Goal: Task Accomplishment & Management: Manage account settings

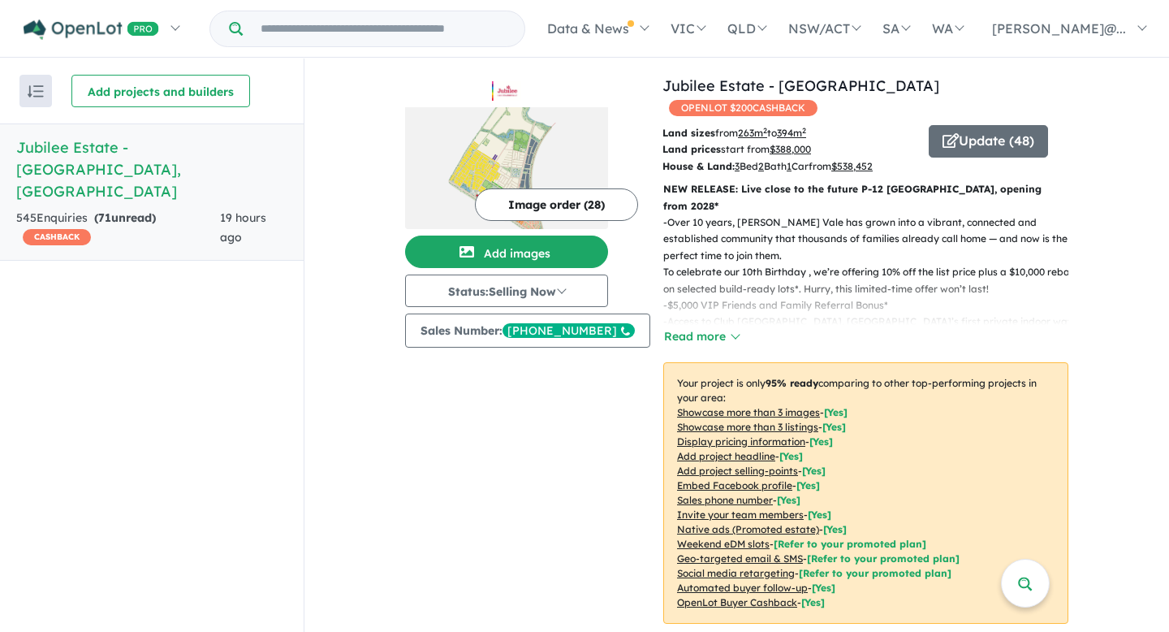
scroll to position [556, 0]
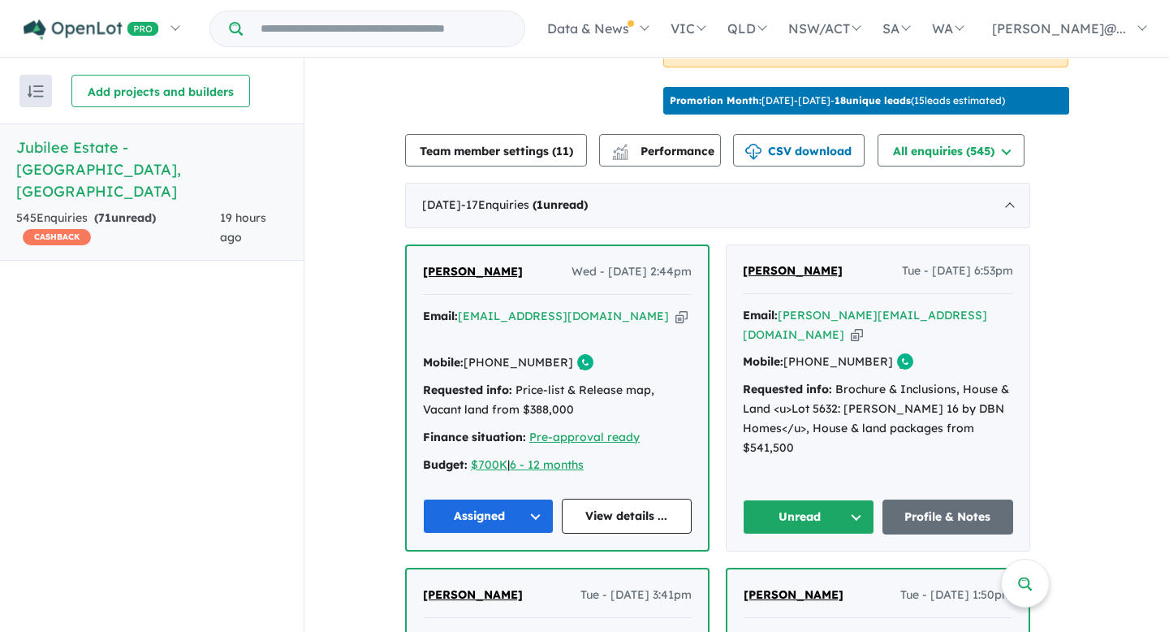
click at [861, 509] on button "Unread" at bounding box center [809, 516] width 132 height 35
click at [801, 581] on button "Assigned" at bounding box center [814, 592] width 141 height 37
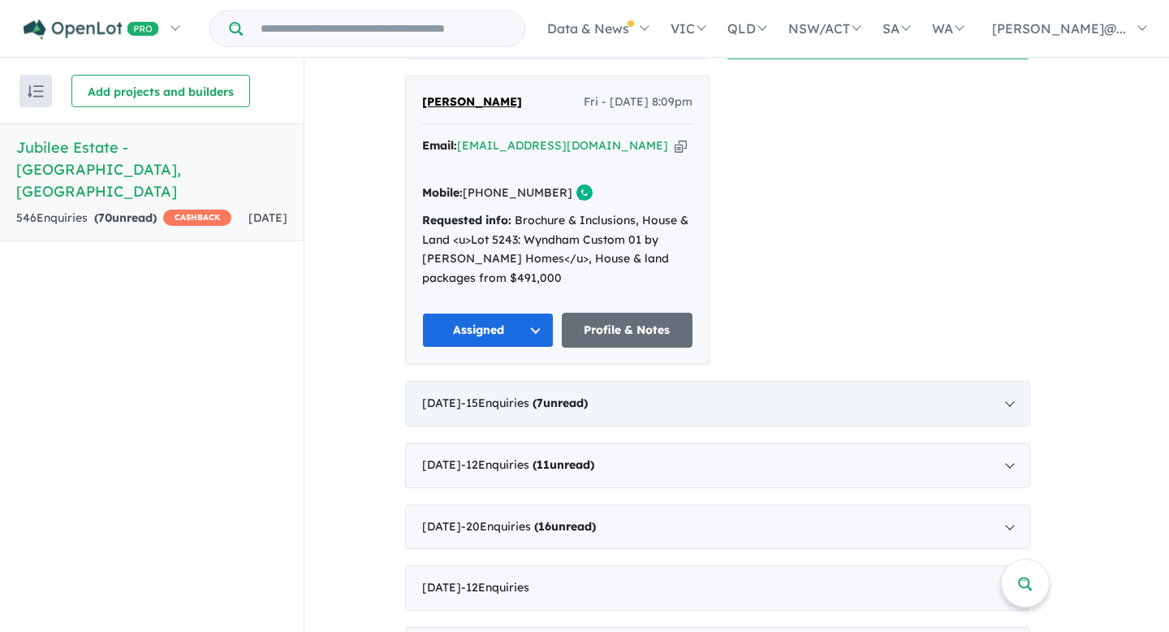
click at [746, 381] on div "July 2025 - 15 Enquir ies ( 7 unread)" at bounding box center [717, 403] width 625 height 45
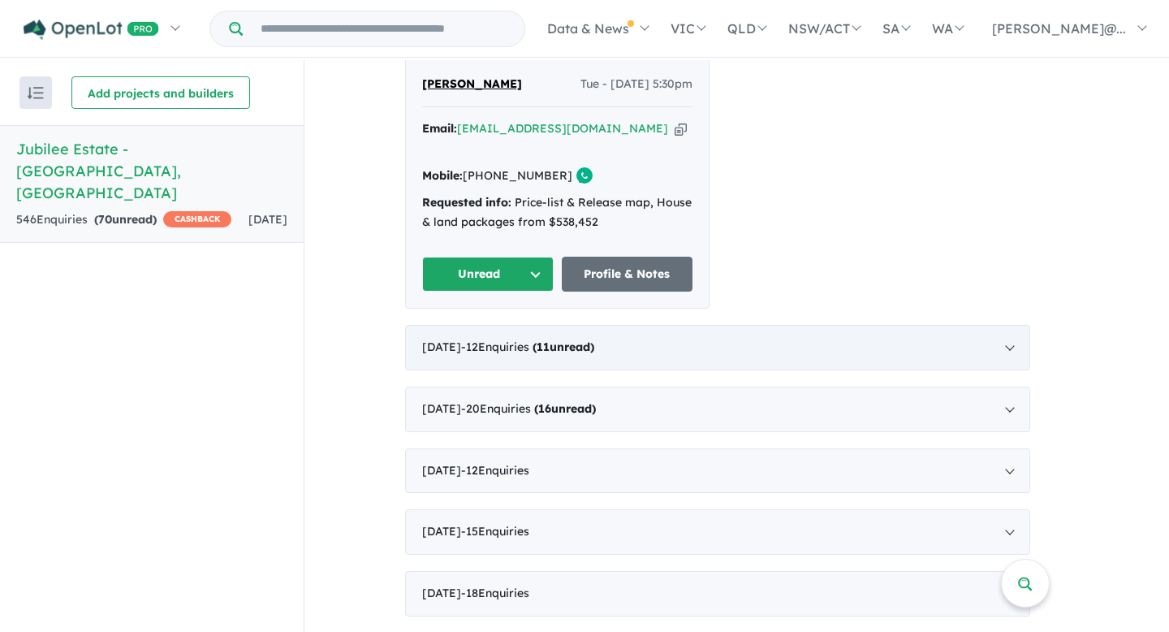
click at [771, 325] on div "June 2025 - 12 Enquir ies ( 11 unread)" at bounding box center [717, 347] width 625 height 45
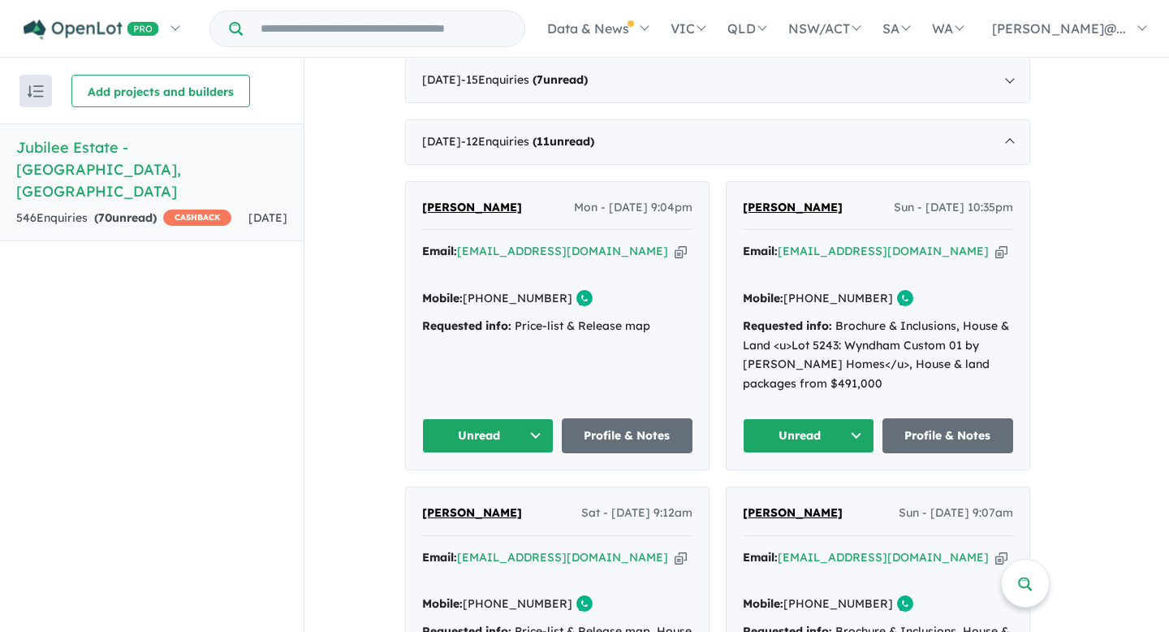
scroll to position [732, 0]
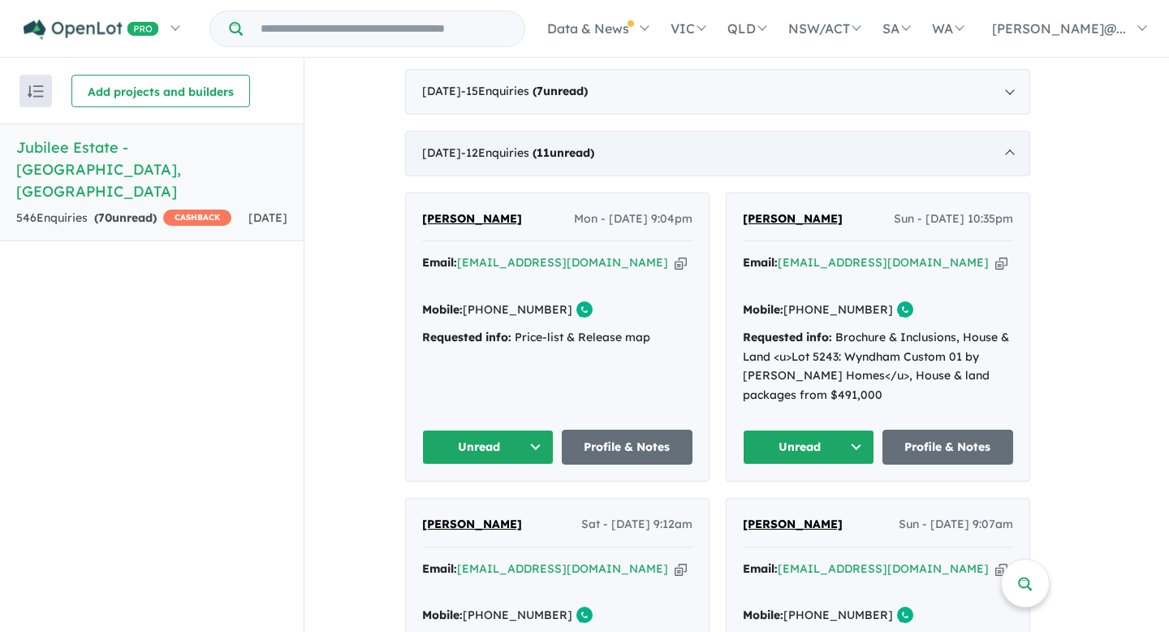
click at [673, 143] on div "June 2025 - 12 Enquir ies ( 11 unread)" at bounding box center [717, 153] width 625 height 45
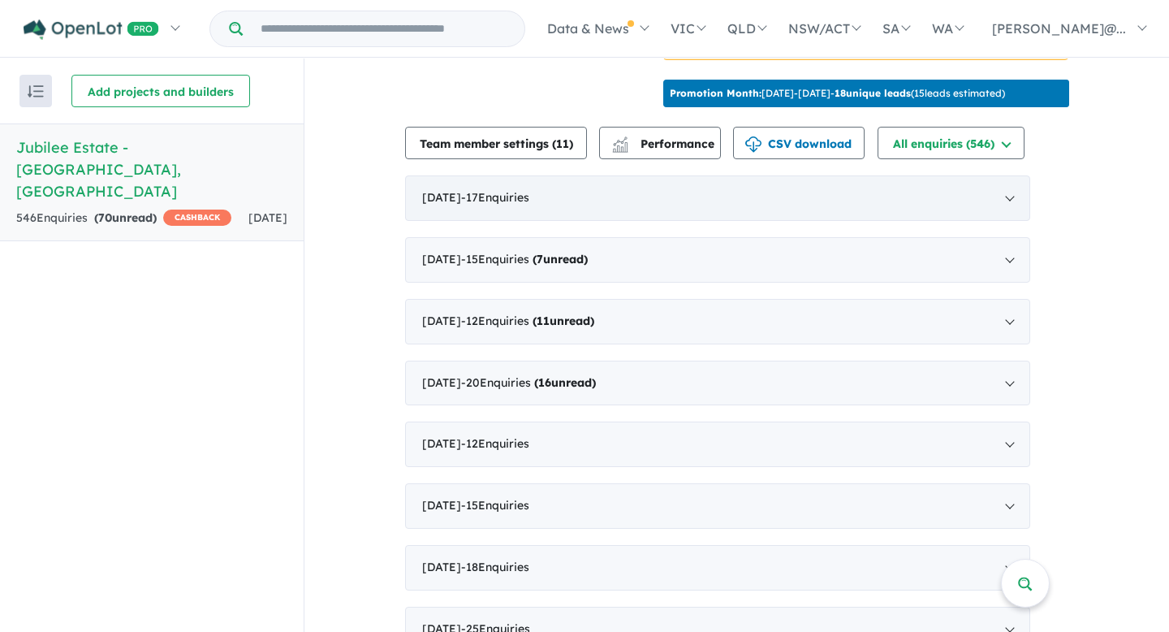
scroll to position [563, 0]
click at [604, 185] on div "August 2025 - 17 Enquir ies ( 0 unread)" at bounding box center [717, 198] width 625 height 45
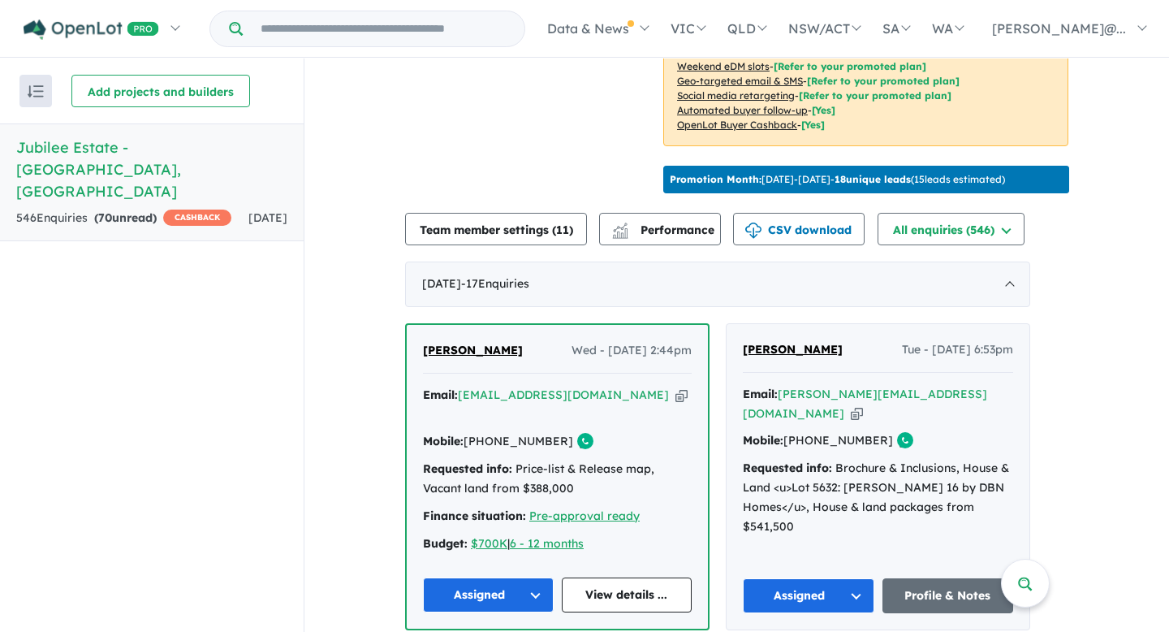
scroll to position [0, 0]
